Goal: Information Seeking & Learning: Learn about a topic

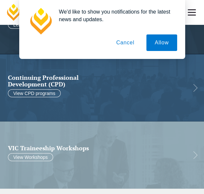
click at [134, 44] on button "Cancel" at bounding box center [125, 42] width 35 height 17
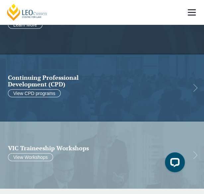
click at [190, 12] on span at bounding box center [191, 12] width 8 height 1
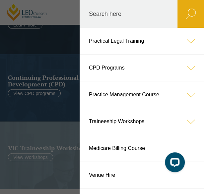
click at [131, 63] on link "CPD Programs" at bounding box center [142, 68] width 124 height 27
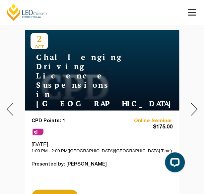
scroll to position [270, 0]
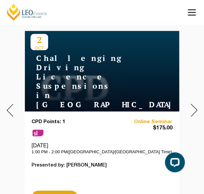
click at [195, 107] on img at bounding box center [193, 110] width 7 height 13
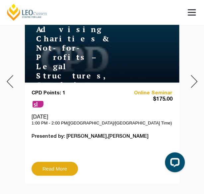
scroll to position [299, 0]
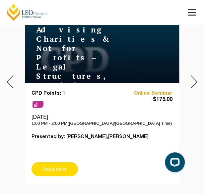
click at [51, 166] on link "Read More" at bounding box center [54, 169] width 46 height 14
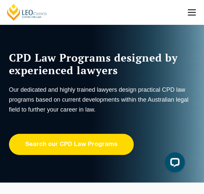
scroll to position [0, 0]
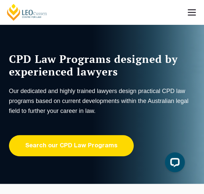
click at [93, 147] on link "Search our CPD Law Programs" at bounding box center [71, 145] width 125 height 21
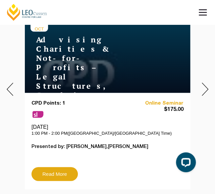
scroll to position [289, 0]
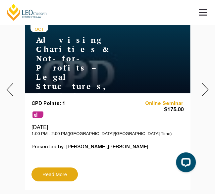
click at [203, 90] on img at bounding box center [205, 89] width 7 height 13
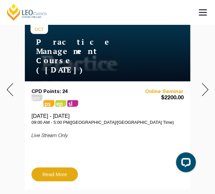
click at [203, 90] on img at bounding box center [205, 89] width 7 height 13
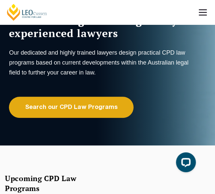
scroll to position [0, 0]
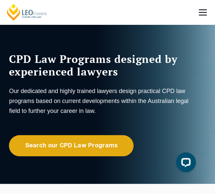
click at [200, 8] on link at bounding box center [202, 12] width 25 height 25
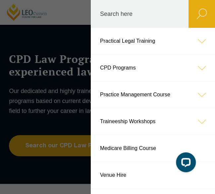
click at [191, 64] on icon at bounding box center [201, 68] width 27 height 27
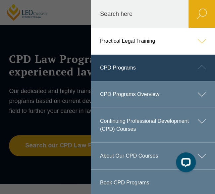
click at [168, 126] on link "Continuing Professional Development (CPD) Courses" at bounding box center [153, 125] width 124 height 34
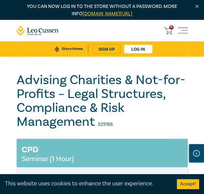
click at [186, 186] on button "Accept!" at bounding box center [188, 184] width 22 height 10
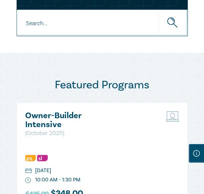
scroll to position [431, 0]
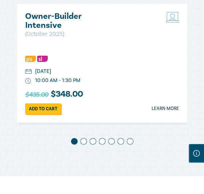
click at [82, 140] on span at bounding box center [83, 141] width 7 height 7
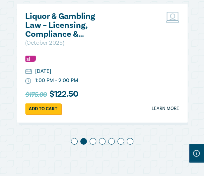
click at [89, 140] on span at bounding box center [92, 141] width 7 height 7
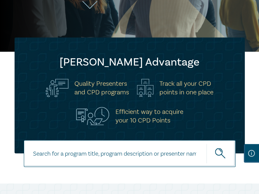
scroll to position [0, 239]
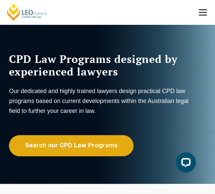
click at [204, 14] on link at bounding box center [202, 12] width 25 height 25
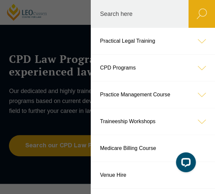
click at [193, 70] on icon at bounding box center [201, 68] width 27 height 27
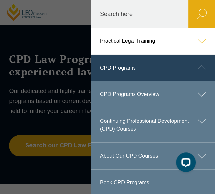
click at [156, 95] on link "CPD Programs Overview" at bounding box center [153, 94] width 124 height 27
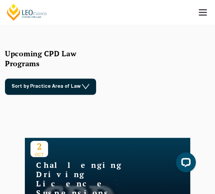
scroll to position [163, 0]
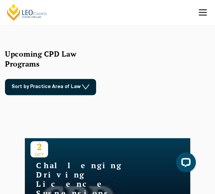
click at [77, 84] on link "Sort by Practice Area of Law" at bounding box center [50, 87] width 91 height 16
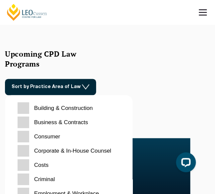
click at [102, 153] on Counsel "Corporate & In-House Counsel" at bounding box center [69, 151] width 102 height 12
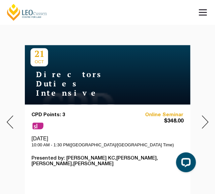
scroll to position [256, 0]
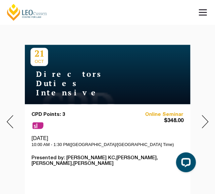
click at [200, 123] on div at bounding box center [205, 122] width 20 height 210
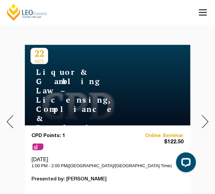
click at [200, 123] on div at bounding box center [205, 122] width 20 height 210
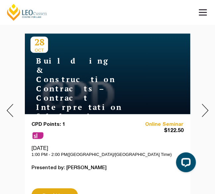
scroll to position [268, 0]
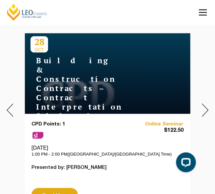
click at [203, 111] on img at bounding box center [205, 109] width 7 height 13
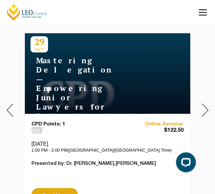
click at [203, 109] on img at bounding box center [205, 109] width 7 height 13
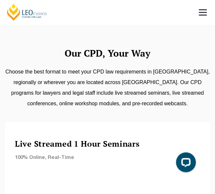
scroll to position [466, 0]
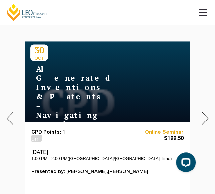
scroll to position [260, 0]
click at [200, 123] on div at bounding box center [205, 118] width 20 height 210
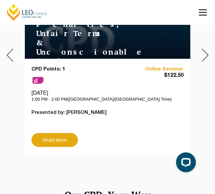
scroll to position [322, 0]
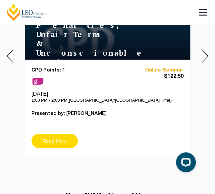
click at [52, 137] on link "Read More" at bounding box center [54, 141] width 46 height 14
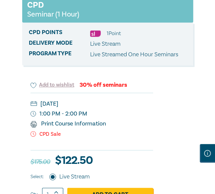
scroll to position [132, 0]
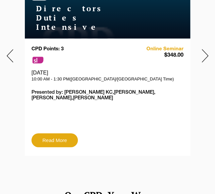
click at [204, 56] on img at bounding box center [205, 55] width 7 height 13
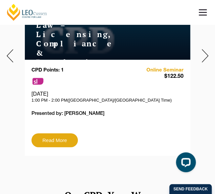
scroll to position [221, 0]
